Goal: Information Seeking & Learning: Learn about a topic

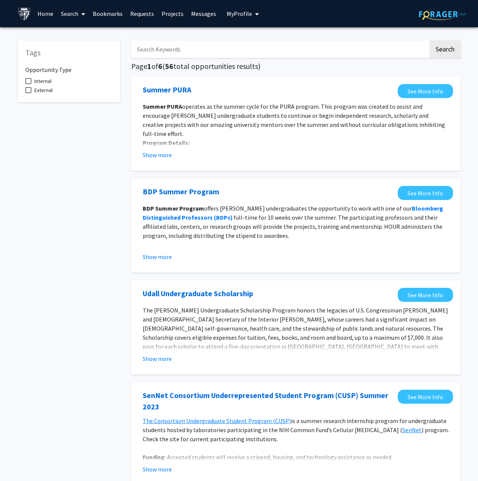
drag, startPoint x: 296, startPoint y: 319, endPoint x: 72, endPoint y: 2, distance: 388.4
click at [75, 16] on link "Search" at bounding box center [73, 13] width 32 height 26
click at [87, 32] on span "Faculty/Staff" at bounding box center [85, 34] width 56 height 15
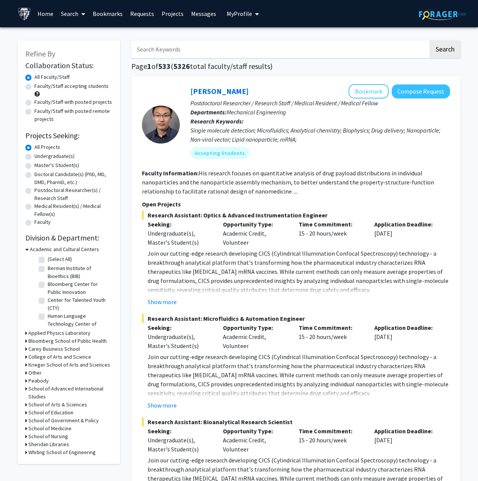
click at [71, 86] on label "Faculty/Staff accepting students" at bounding box center [71, 86] width 74 height 8
click at [39, 86] on input "Faculty/Staff accepting students" at bounding box center [36, 84] width 5 height 5
radio input "true"
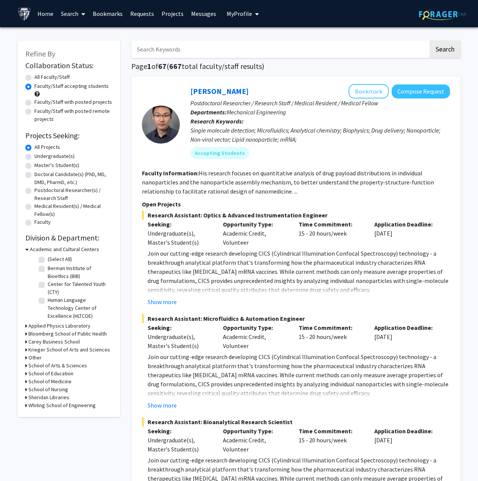
click at [25, 381] on icon at bounding box center [26, 381] width 2 height 8
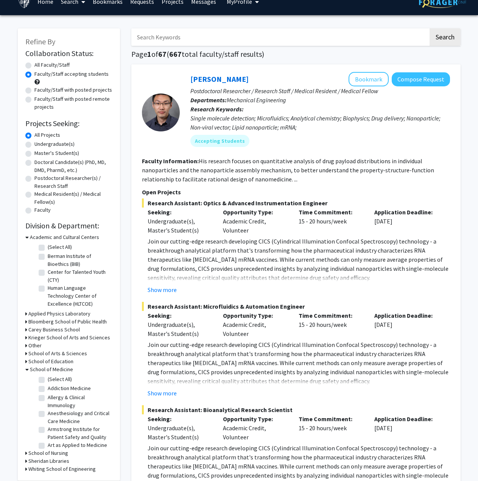
scroll to position [38, 0]
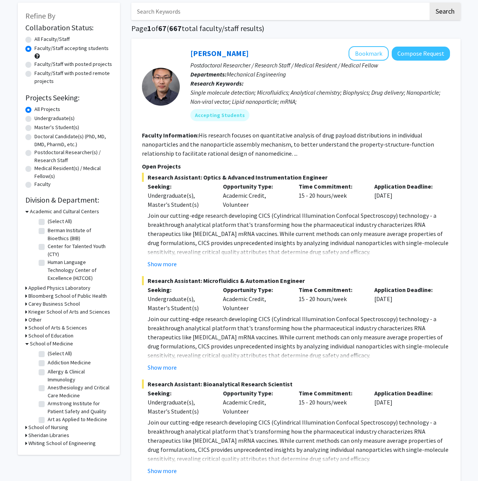
click at [48, 353] on label "(Select All)" at bounding box center [60, 353] width 24 height 8
click at [48, 353] on input "(Select All)" at bounding box center [50, 351] width 5 height 5
checkbox input "true"
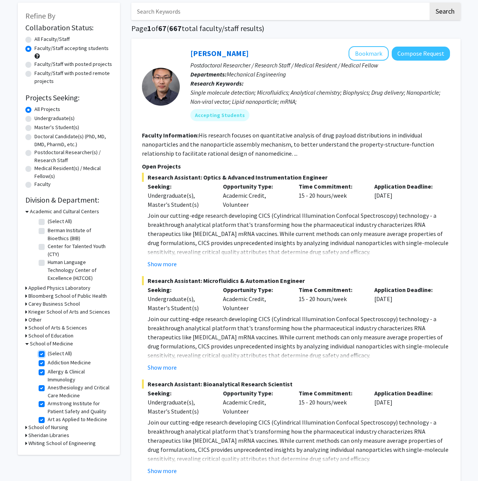
checkbox input "true"
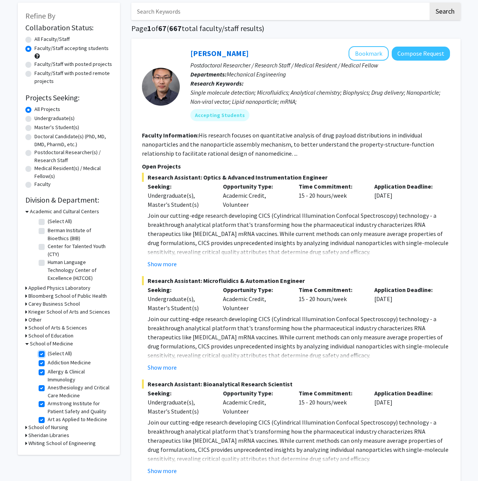
checkbox input "true"
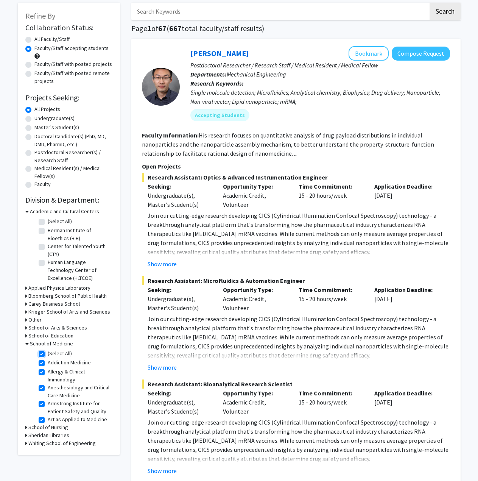
checkbox input "true"
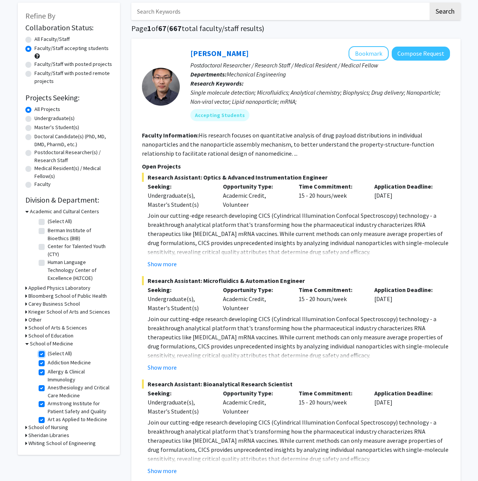
checkbox input "true"
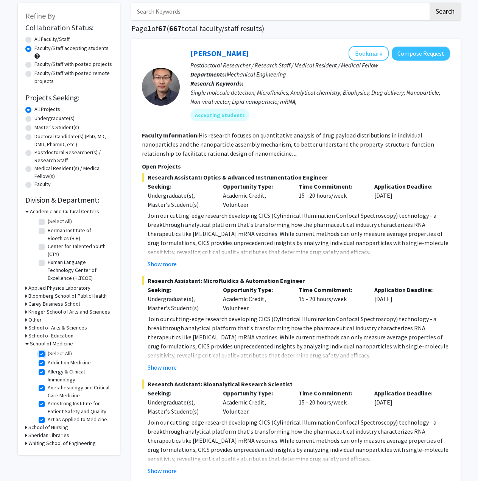
checkbox input "true"
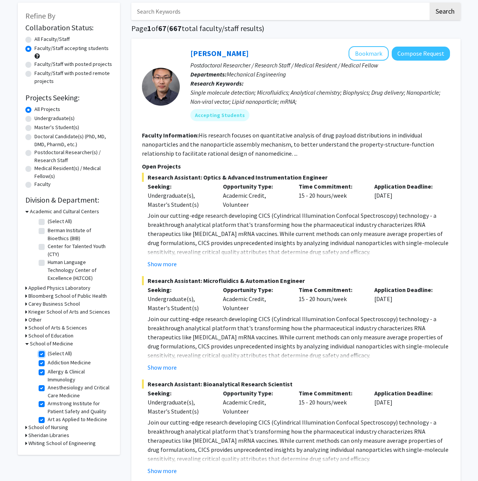
checkbox input "true"
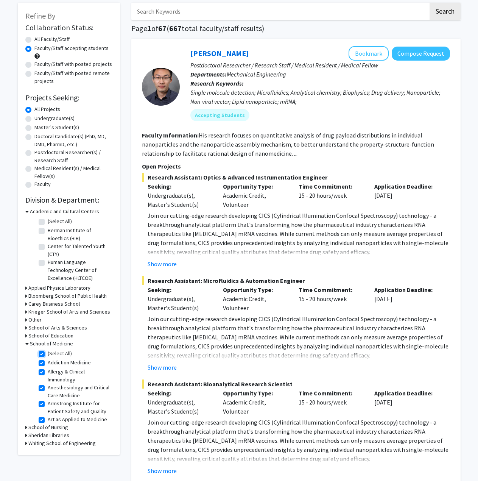
checkbox input "true"
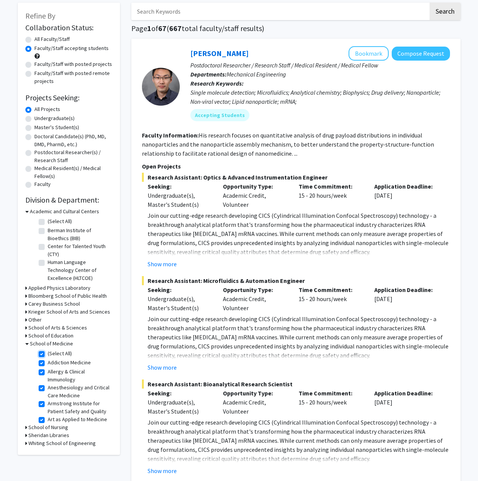
checkbox input "true"
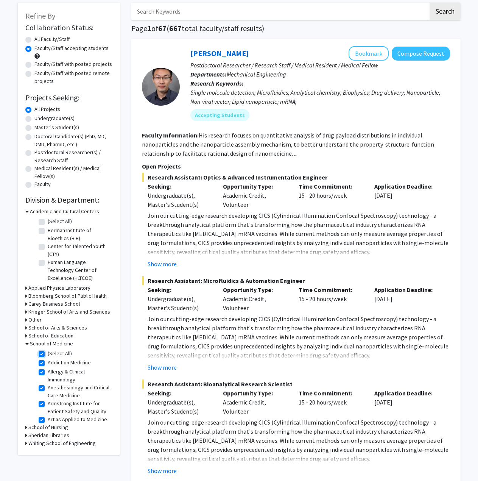
checkbox input "true"
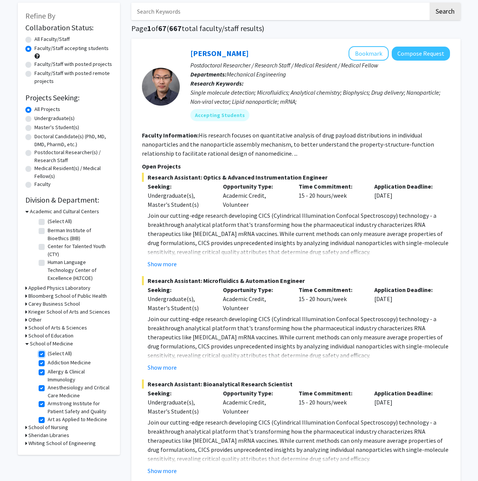
checkbox input "true"
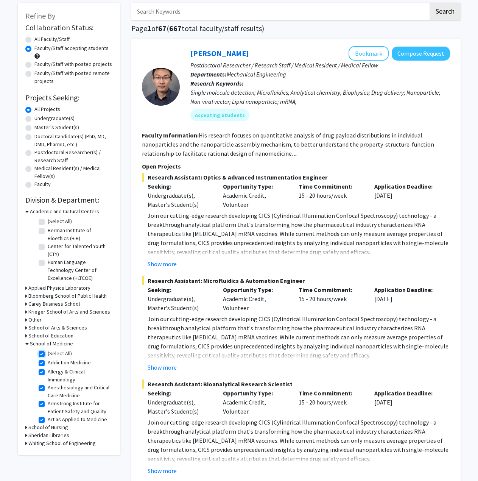
checkbox input "true"
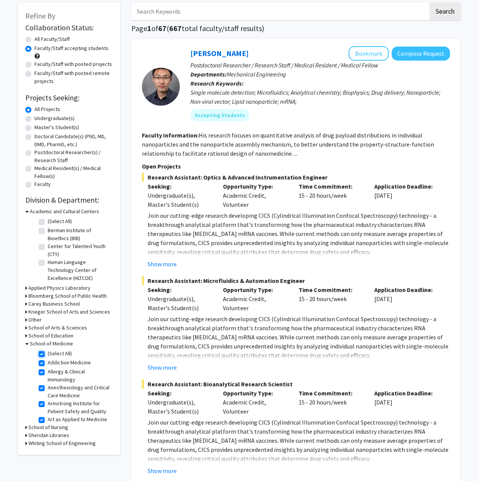
checkbox input "true"
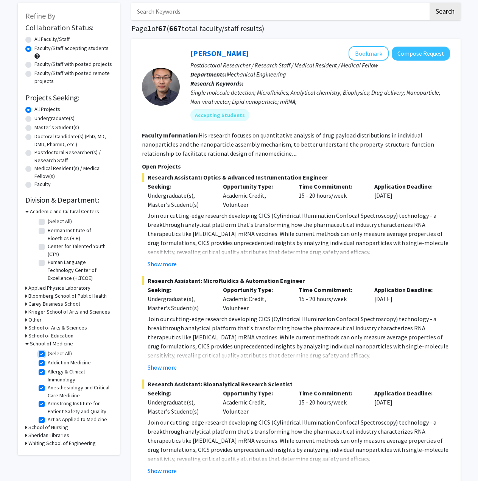
checkbox input "true"
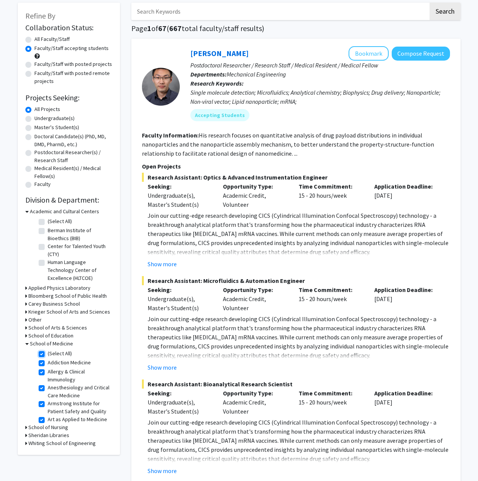
checkbox input "true"
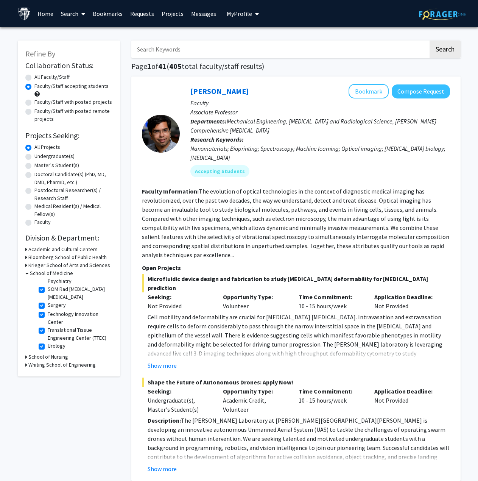
scroll to position [895, 0]
click at [26, 366] on icon at bounding box center [26, 365] width 2 height 8
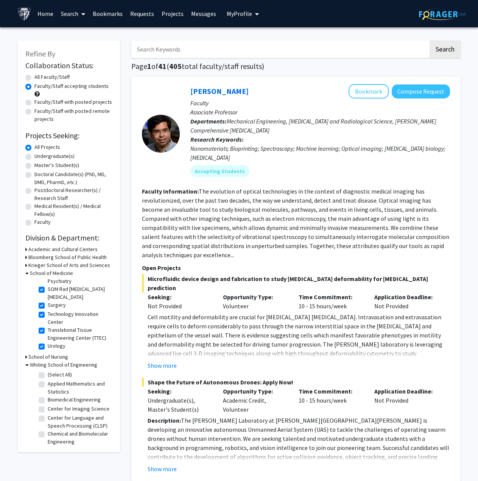
click at [48, 375] on label "(Select All)" at bounding box center [60, 375] width 24 height 8
click at [48, 375] on input "(Select All)" at bounding box center [50, 373] width 5 height 5
checkbox input "true"
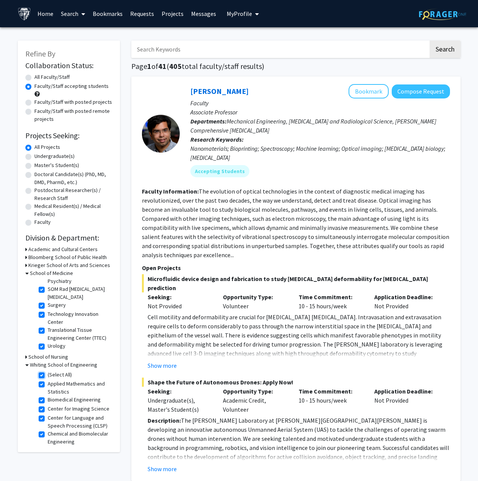
checkbox input "true"
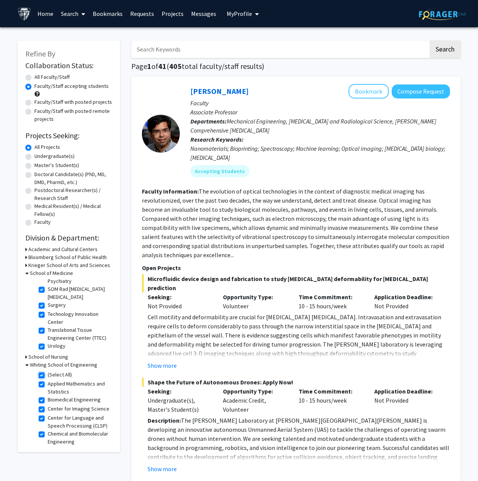
checkbox input "true"
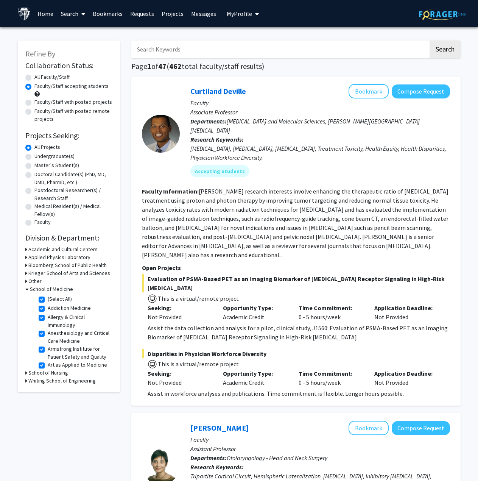
click at [41, 296] on fg-checkbox "(Select All) (Select All)" at bounding box center [75, 299] width 72 height 9
click at [48, 298] on label "(Select All)" at bounding box center [60, 299] width 24 height 8
click at [48, 298] on input "(Select All)" at bounding box center [50, 297] width 5 height 5
checkbox input "false"
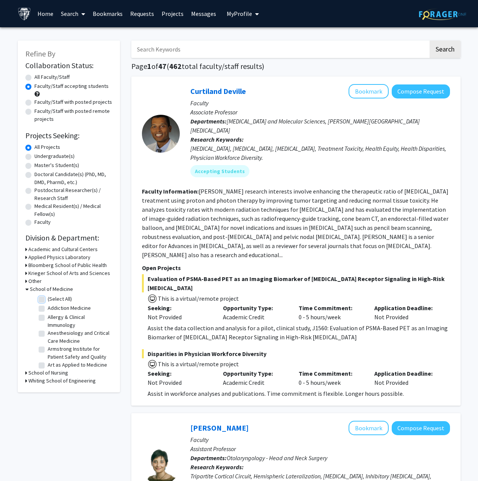
checkbox input "false"
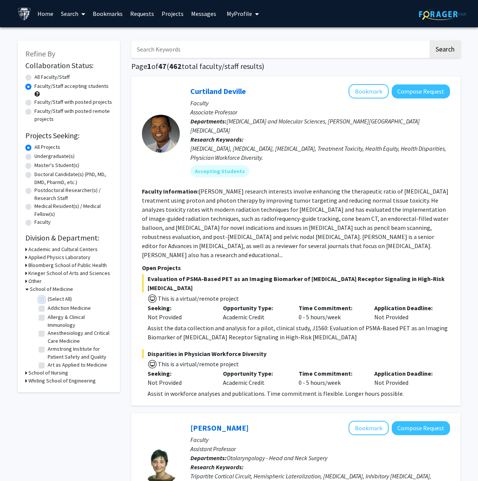
checkbox input "false"
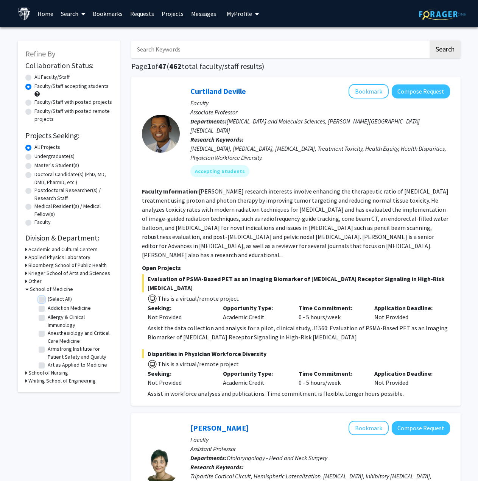
checkbox input "false"
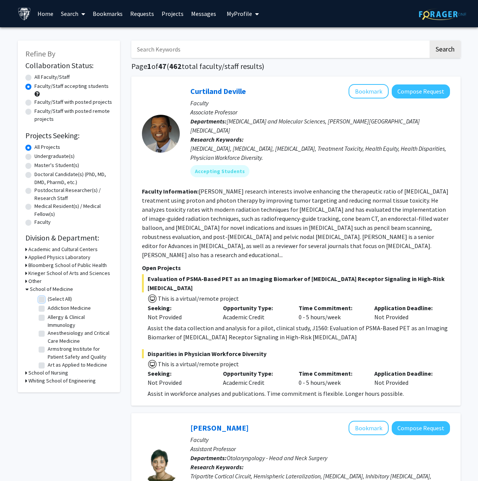
checkbox input "false"
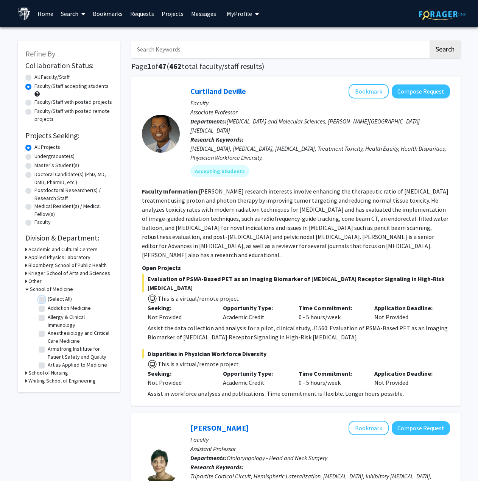
checkbox input "false"
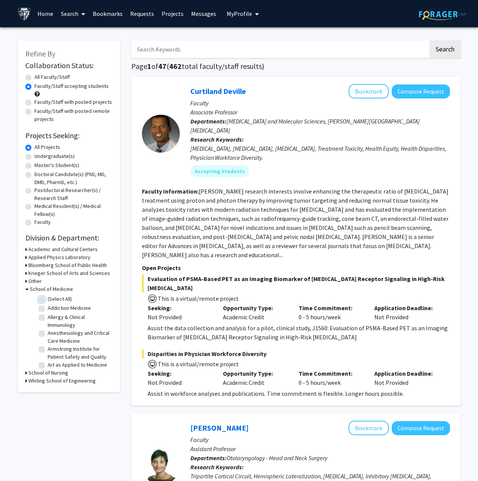
checkbox input "false"
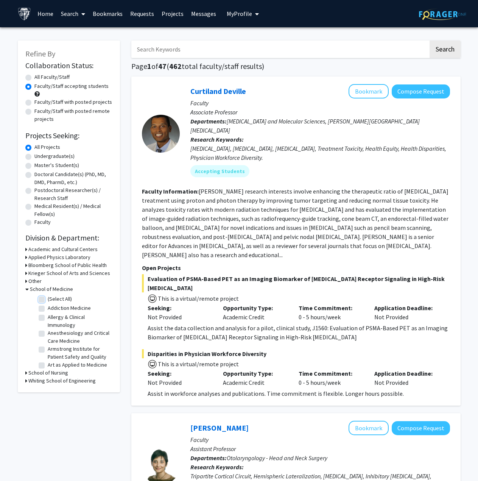
checkbox input "false"
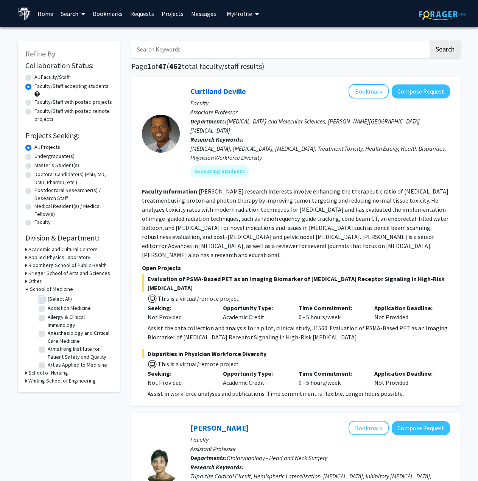
checkbox input "false"
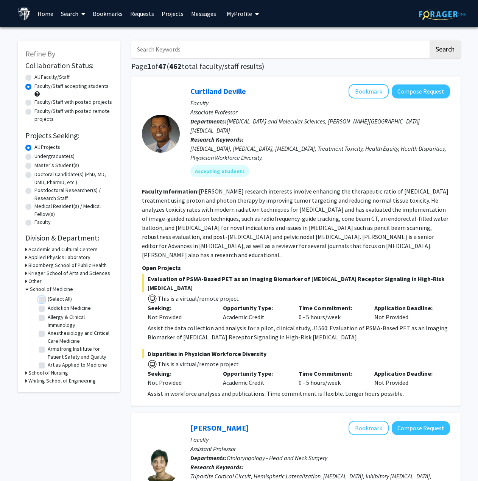
checkbox input "false"
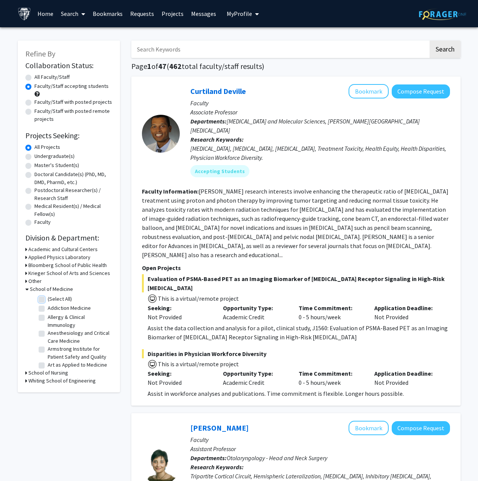
checkbox input "false"
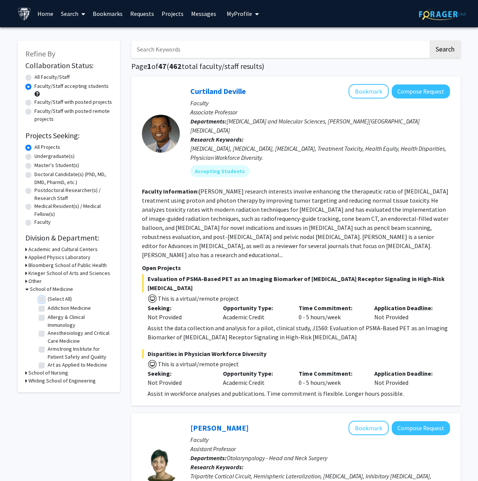
checkbox input "false"
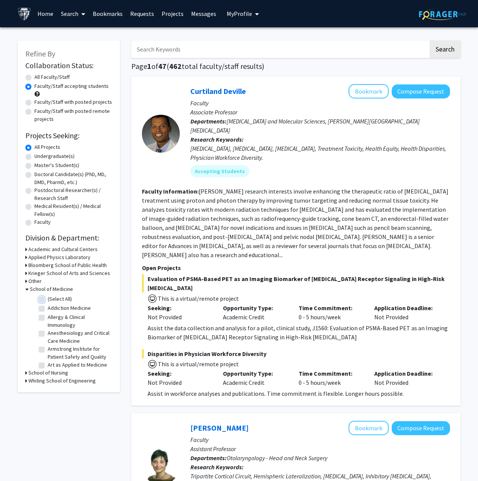
checkbox input "false"
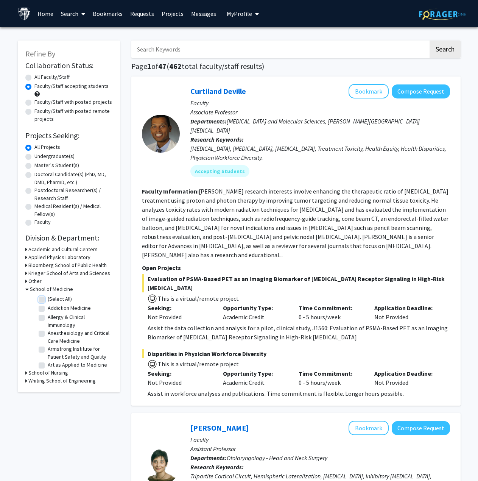
checkbox input "false"
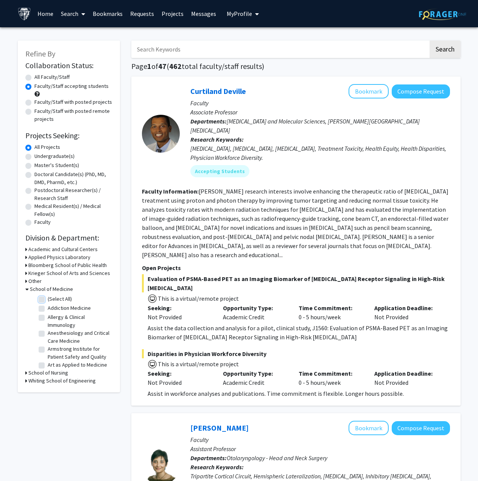
checkbox input "false"
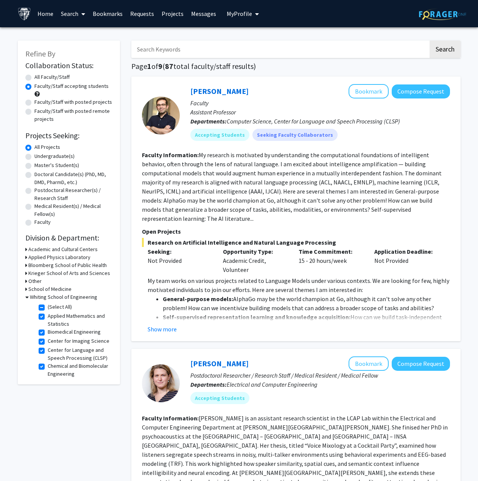
click at [48, 307] on label "(Select All)" at bounding box center [60, 307] width 24 height 8
click at [48, 307] on input "(Select All)" at bounding box center [50, 305] width 5 height 5
checkbox input "false"
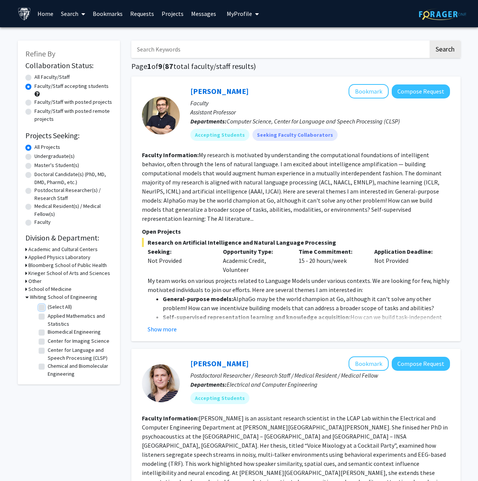
checkbox input "false"
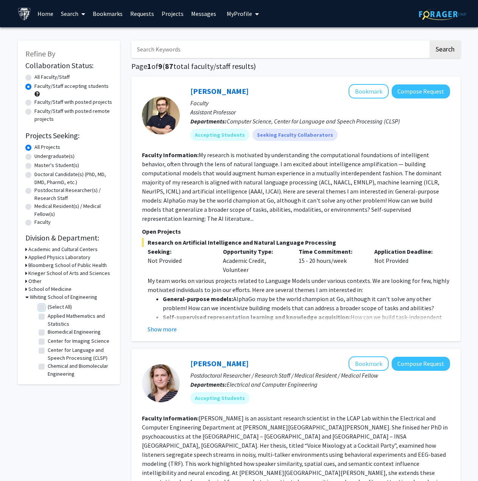
checkbox input "false"
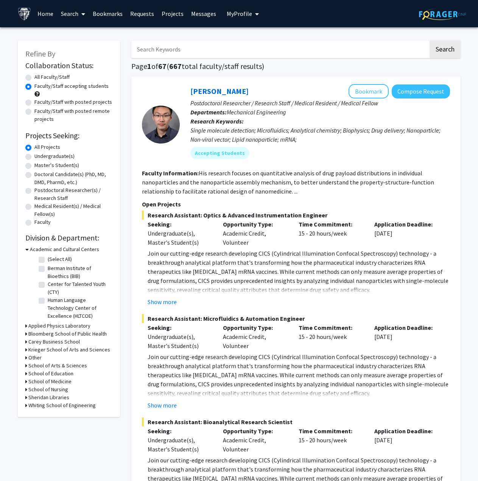
click at [25, 380] on icon at bounding box center [26, 381] width 2 height 8
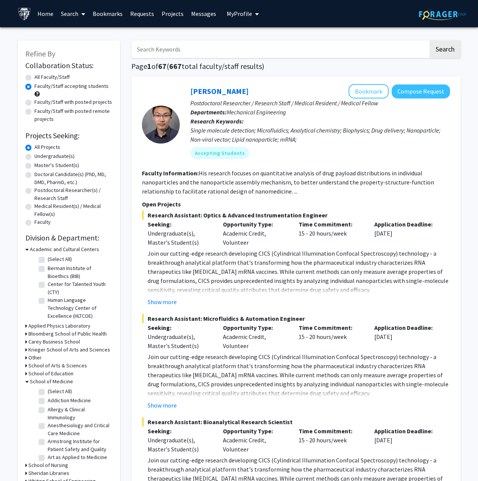
click at [48, 391] on label "(Select All)" at bounding box center [60, 391] width 24 height 8
click at [48, 391] on input "(Select All)" at bounding box center [50, 389] width 5 height 5
checkbox input "true"
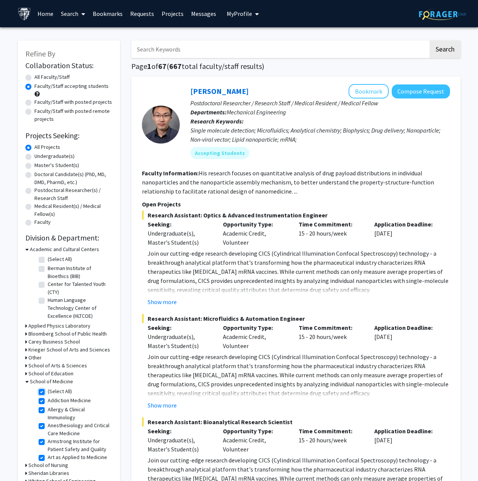
checkbox input "true"
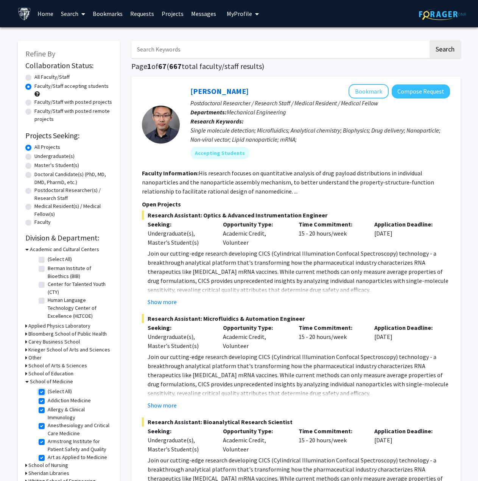
checkbox input "true"
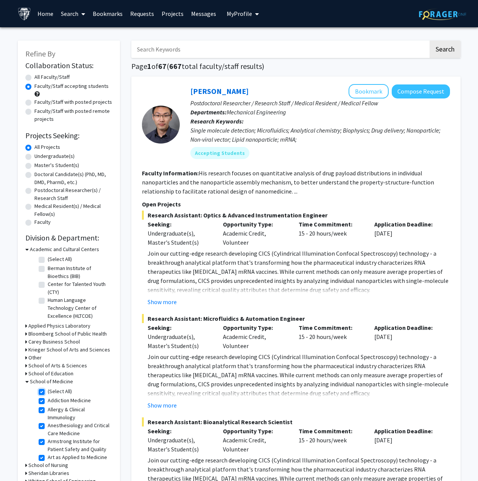
checkbox input "true"
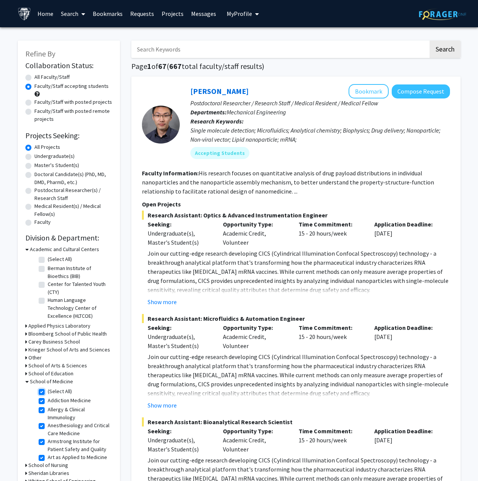
checkbox input "true"
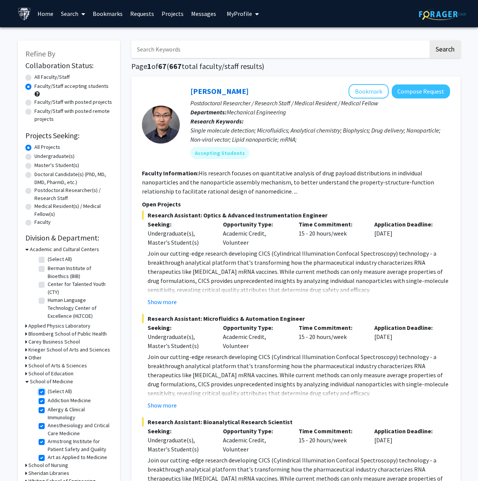
checkbox input "true"
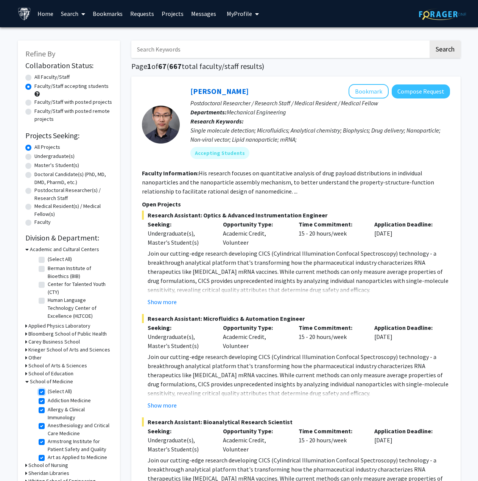
checkbox input "true"
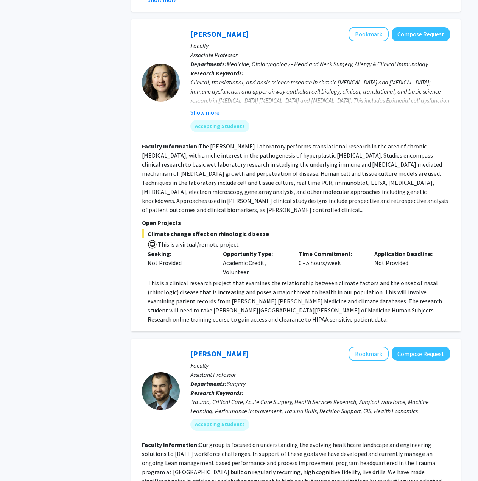
scroll to position [492, 0]
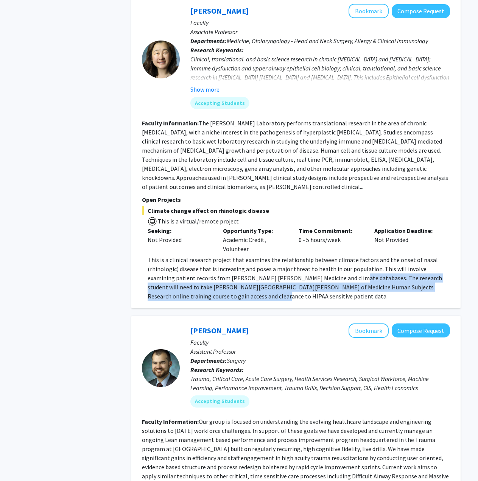
drag, startPoint x: 321, startPoint y: 269, endPoint x: 232, endPoint y: 285, distance: 90.7
click at [232, 285] on p "This is a clinical research project that examines the relationship between clim…" at bounding box center [299, 277] width 302 height 45
click at [285, 278] on p "This is a clinical research project that examines the relationship between clim…" at bounding box center [299, 277] width 302 height 45
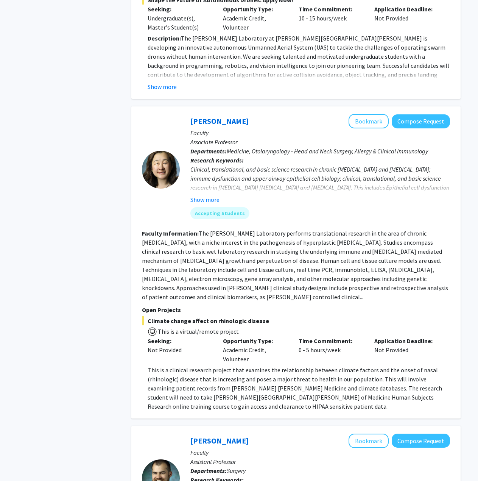
scroll to position [379, 0]
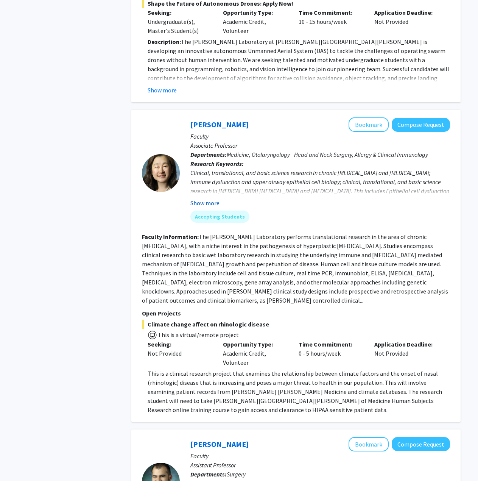
click at [202, 198] on button "Show more" at bounding box center [204, 202] width 29 height 9
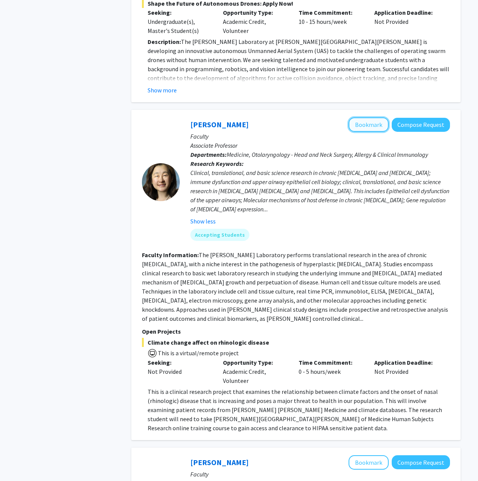
click at [375, 118] on button "Bookmark" at bounding box center [369, 124] width 40 height 14
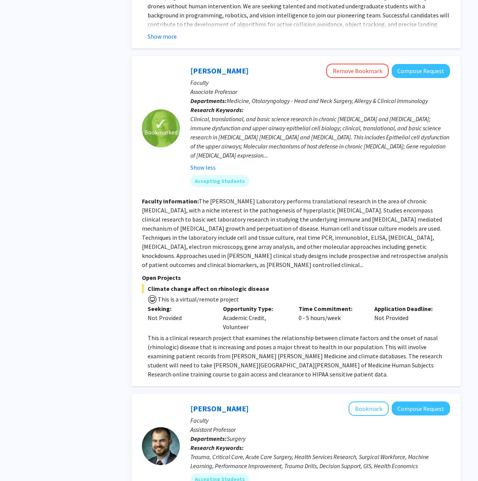
scroll to position [416, 0]
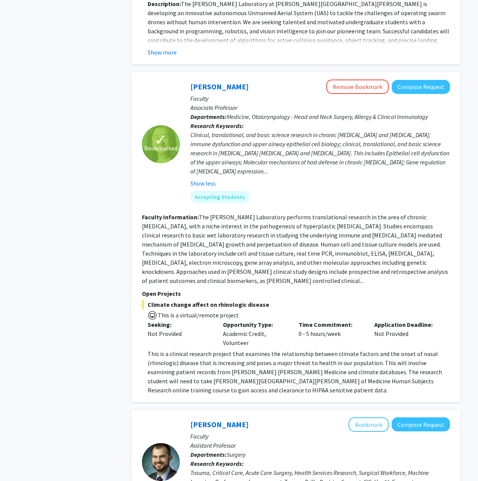
click at [184, 300] on span "Climate change affect on rhinologic disease" at bounding box center [296, 304] width 308 height 9
drag, startPoint x: 245, startPoint y: 334, endPoint x: 231, endPoint y: 334, distance: 13.6
click at [231, 334] on div "Opportunity Type: Academic Credit, Volunteer" at bounding box center [255, 333] width 76 height 27
drag, startPoint x: 295, startPoint y: 324, endPoint x: 346, endPoint y: 324, distance: 51.1
click at [346, 324] on div "Time Commitment: 0 - 5 hours/week" at bounding box center [331, 333] width 76 height 27
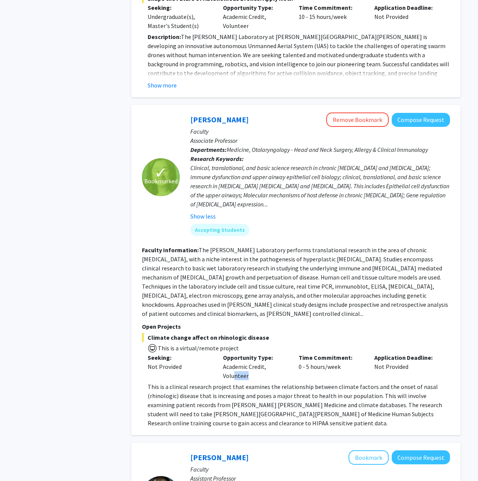
scroll to position [379, 0]
